Goal: Find specific page/section: Find specific page/section

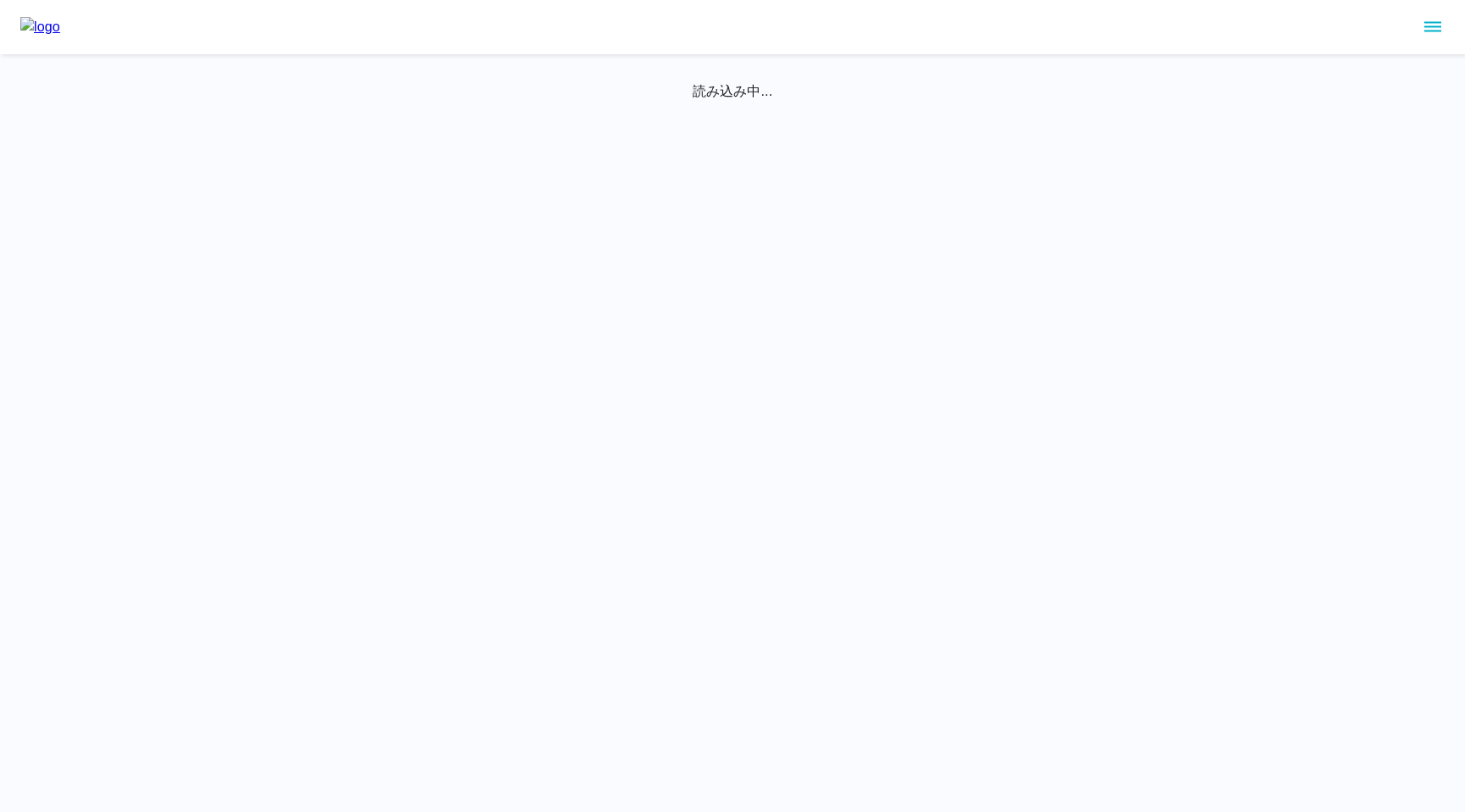
click at [1434, 24] on icon "sidemenu" at bounding box center [1433, 27] width 21 height 21
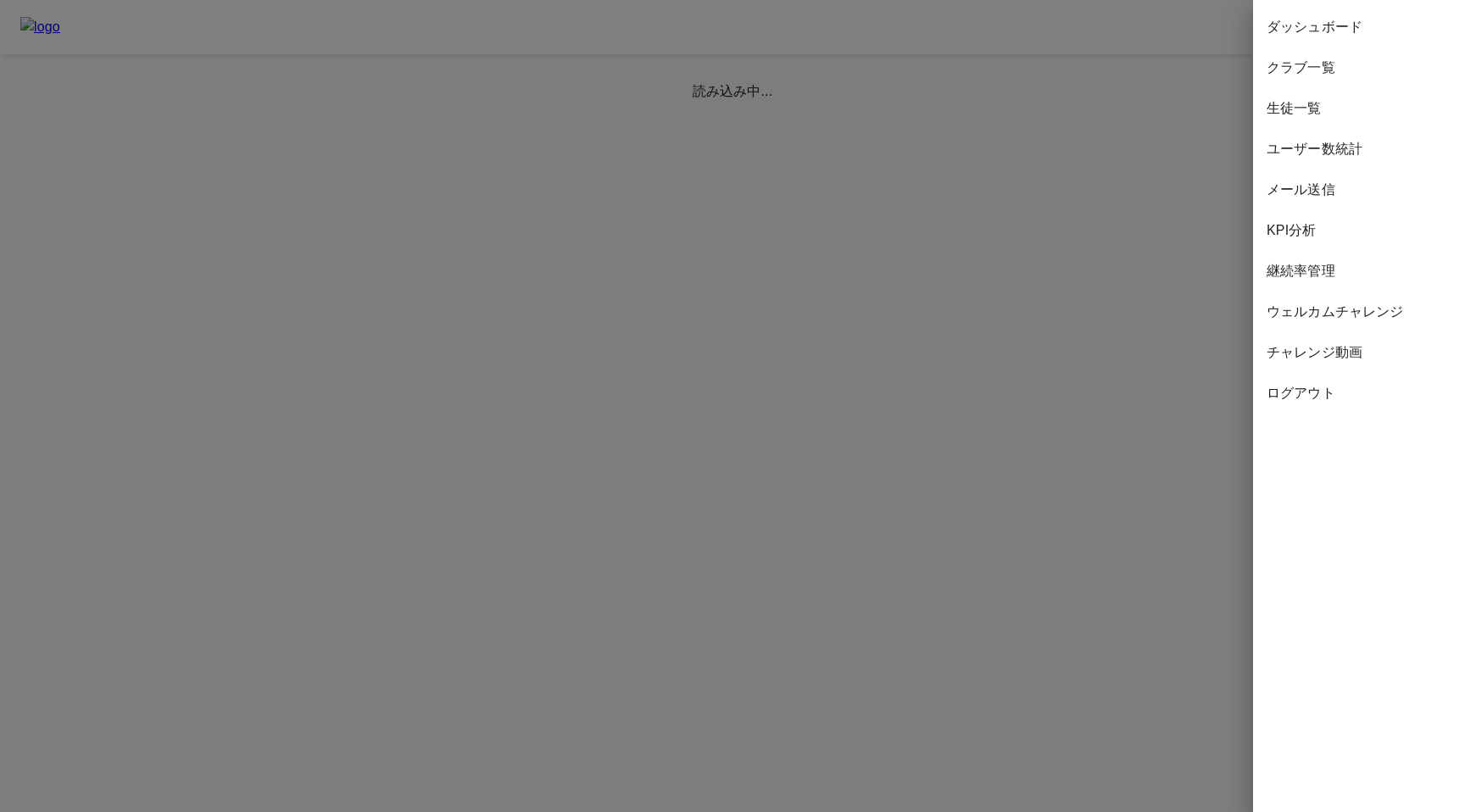
click at [1293, 308] on span "ウェルカムチャレンジ" at bounding box center [1358, 312] width 185 height 21
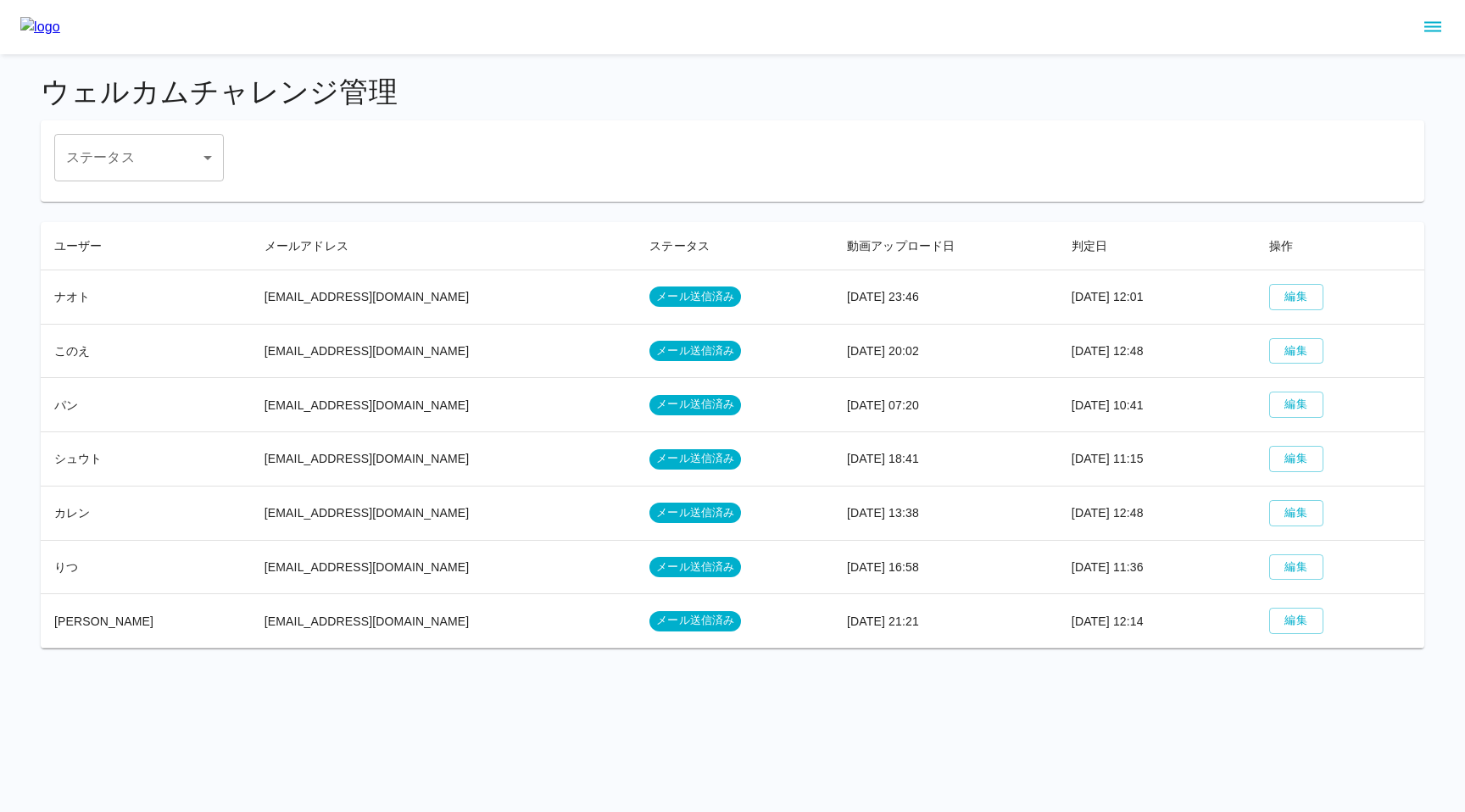
click at [1449, 20] on div at bounding box center [732, 27] width 1465 height 54
click at [1430, 26] on icon "sidemenu" at bounding box center [1433, 27] width 17 height 10
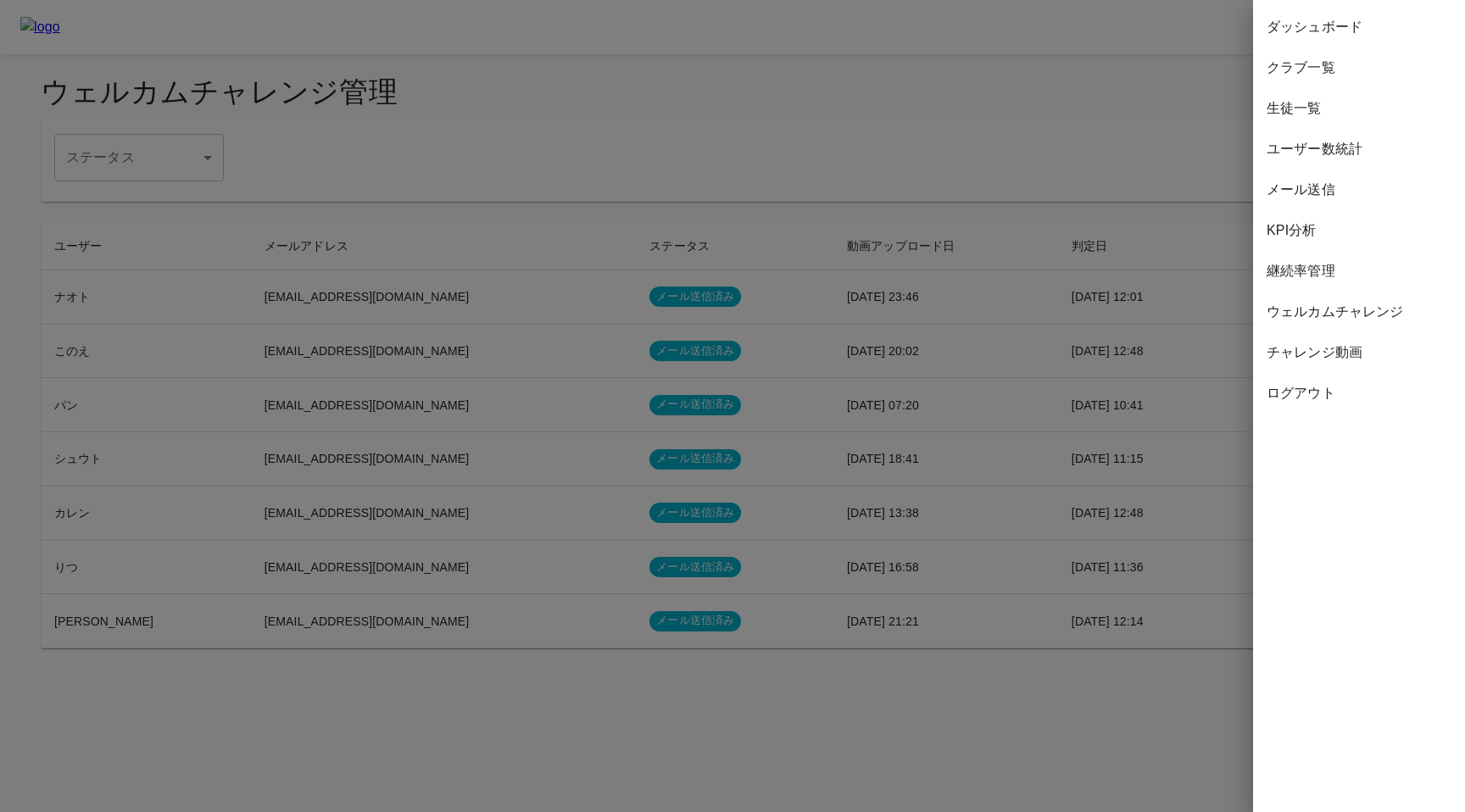
click at [1292, 346] on span "チャレンジ動画" at bounding box center [1358, 353] width 185 height 21
